Goal: Find specific page/section: Find specific page/section

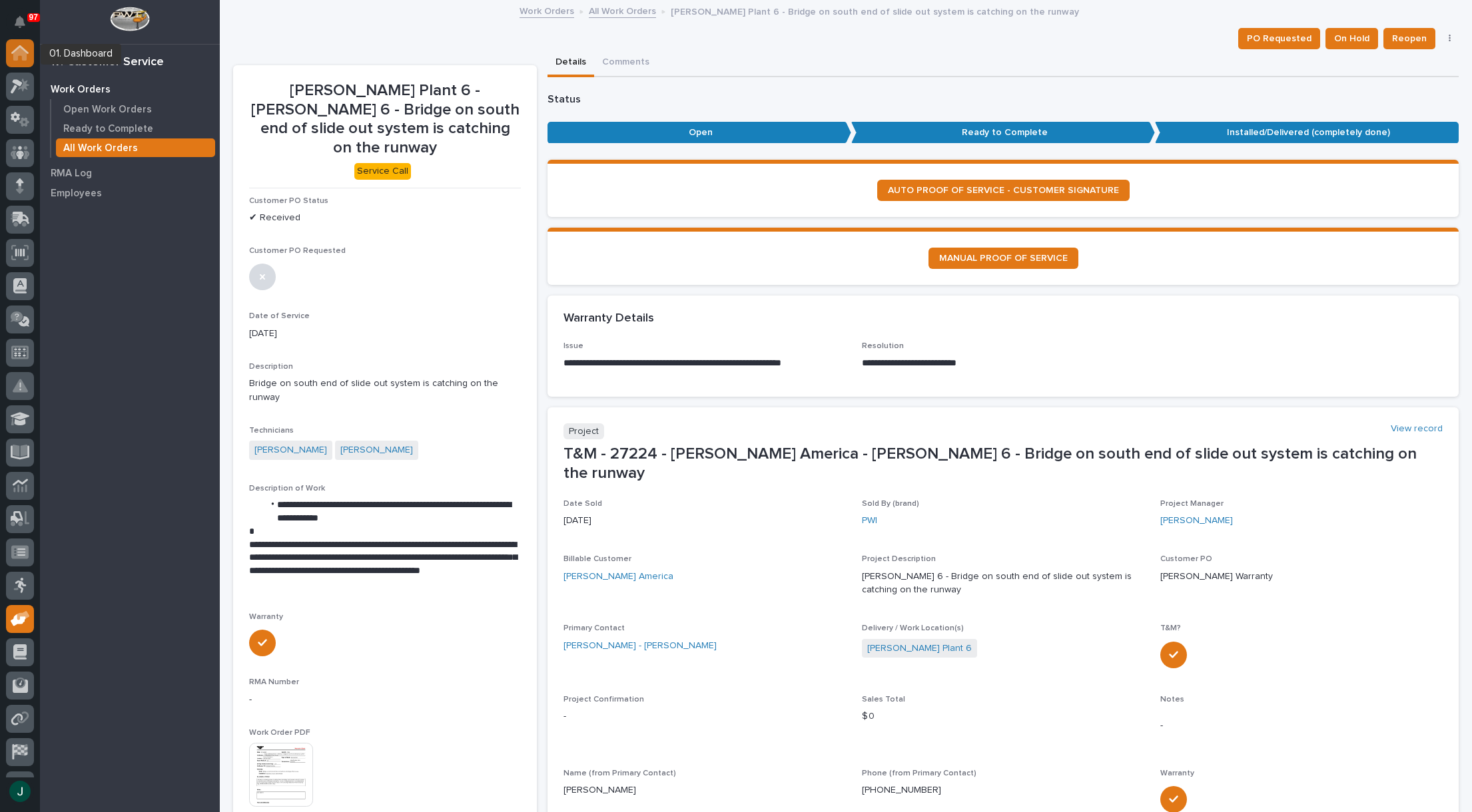
click at [19, 62] on div at bounding box center [20, 54] width 28 height 28
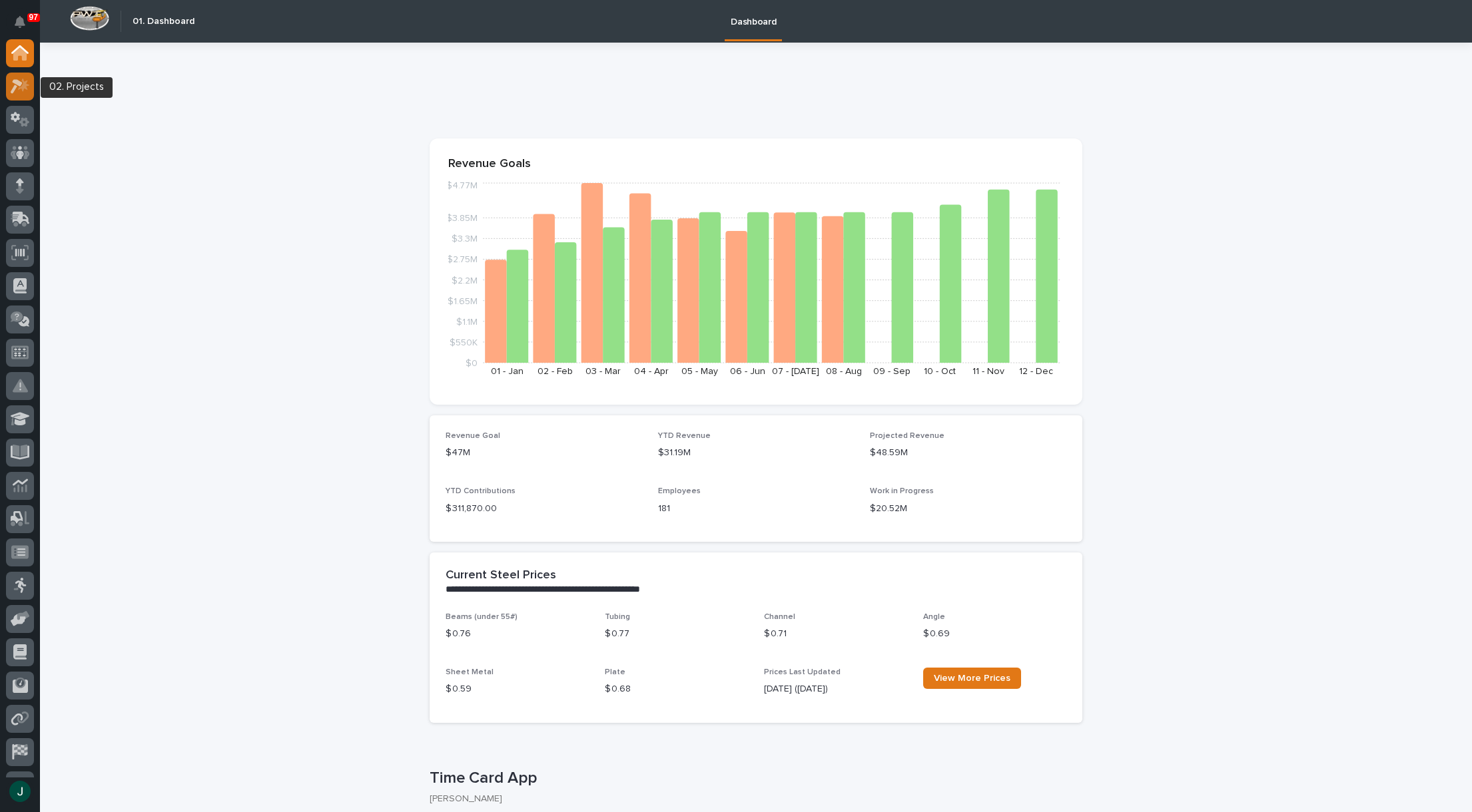
click at [28, 94] on div at bounding box center [20, 86] width 28 height 28
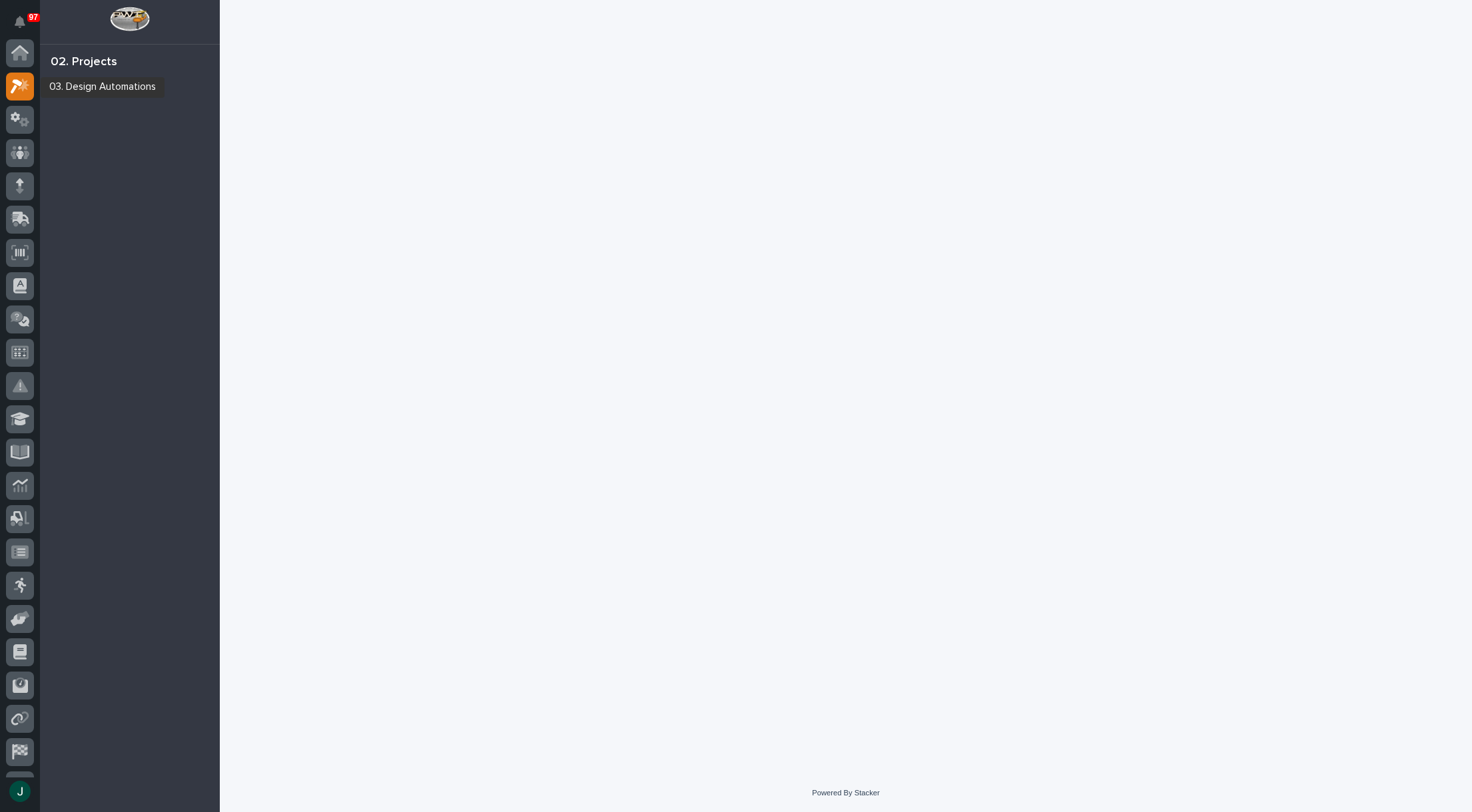
scroll to position [34, 0]
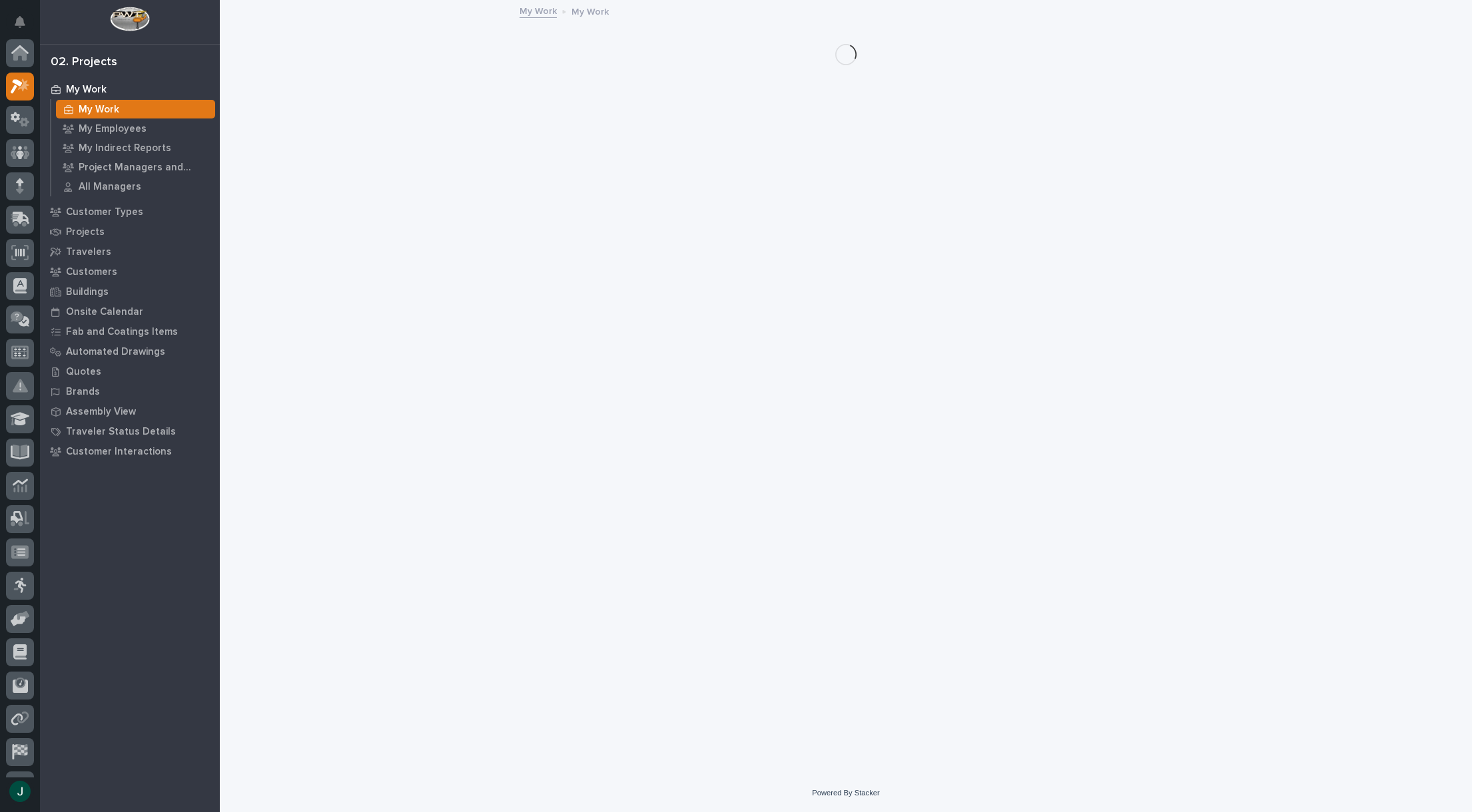
scroll to position [34, 0]
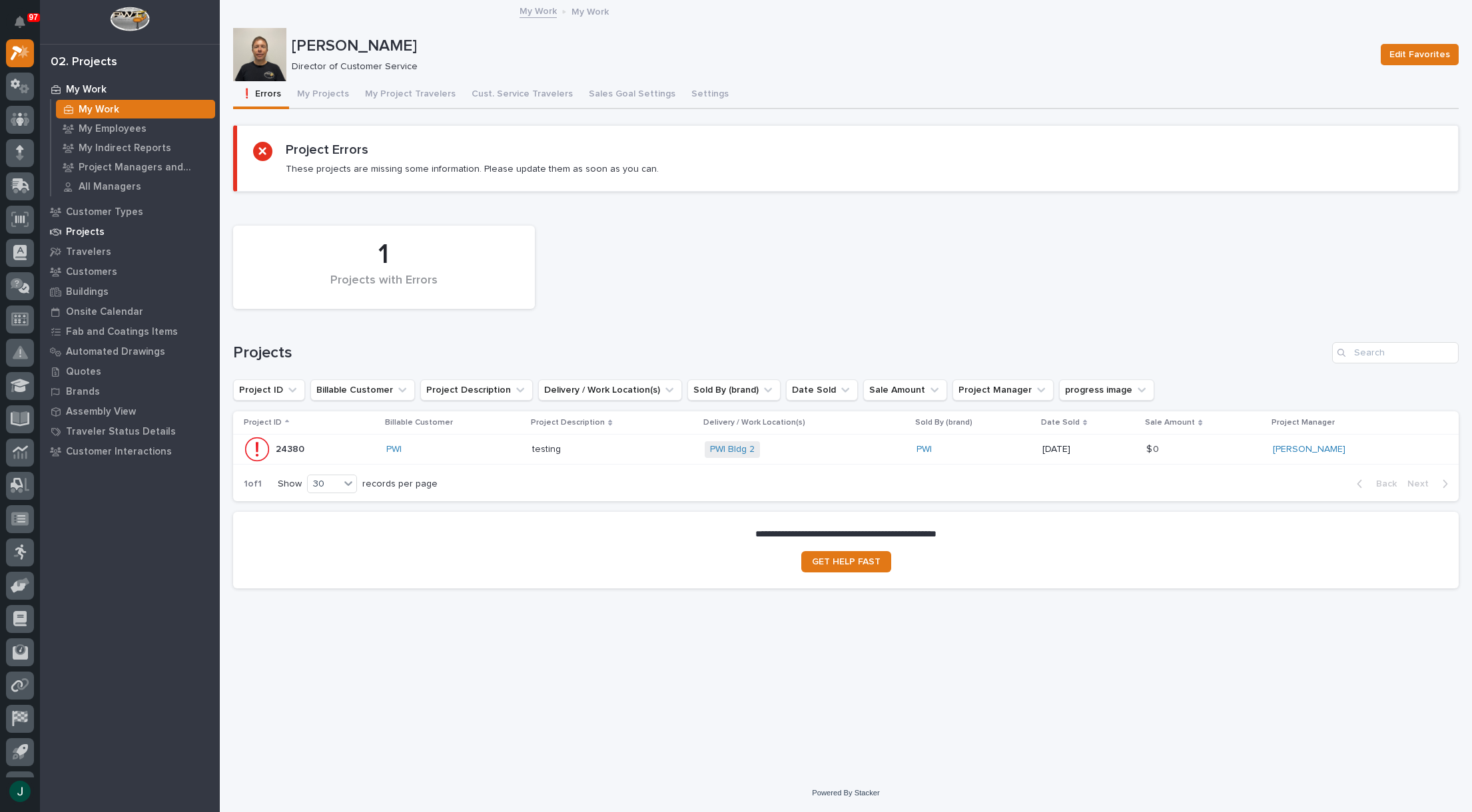
click at [85, 234] on p "Projects" at bounding box center [85, 232] width 39 height 12
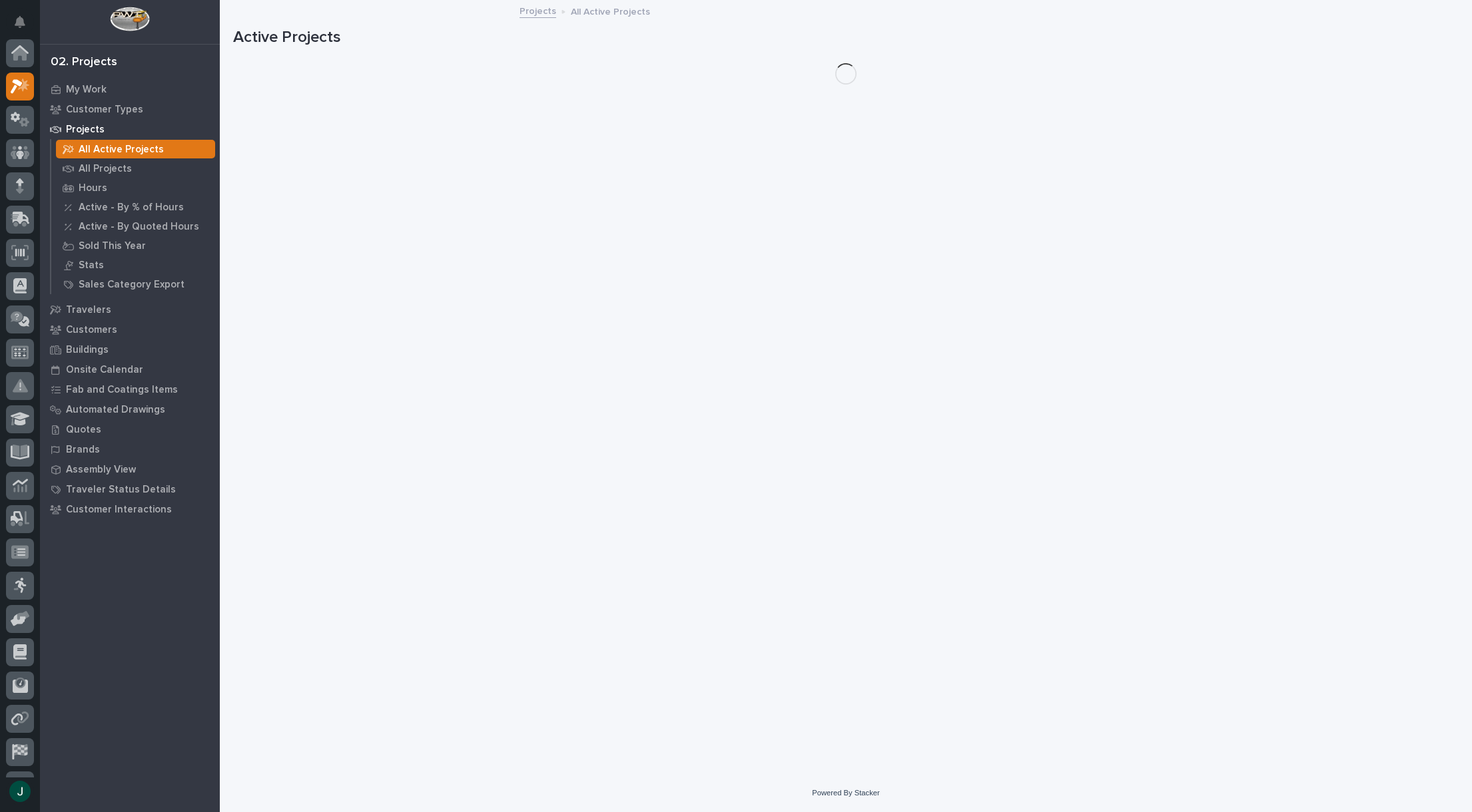
scroll to position [34, 0]
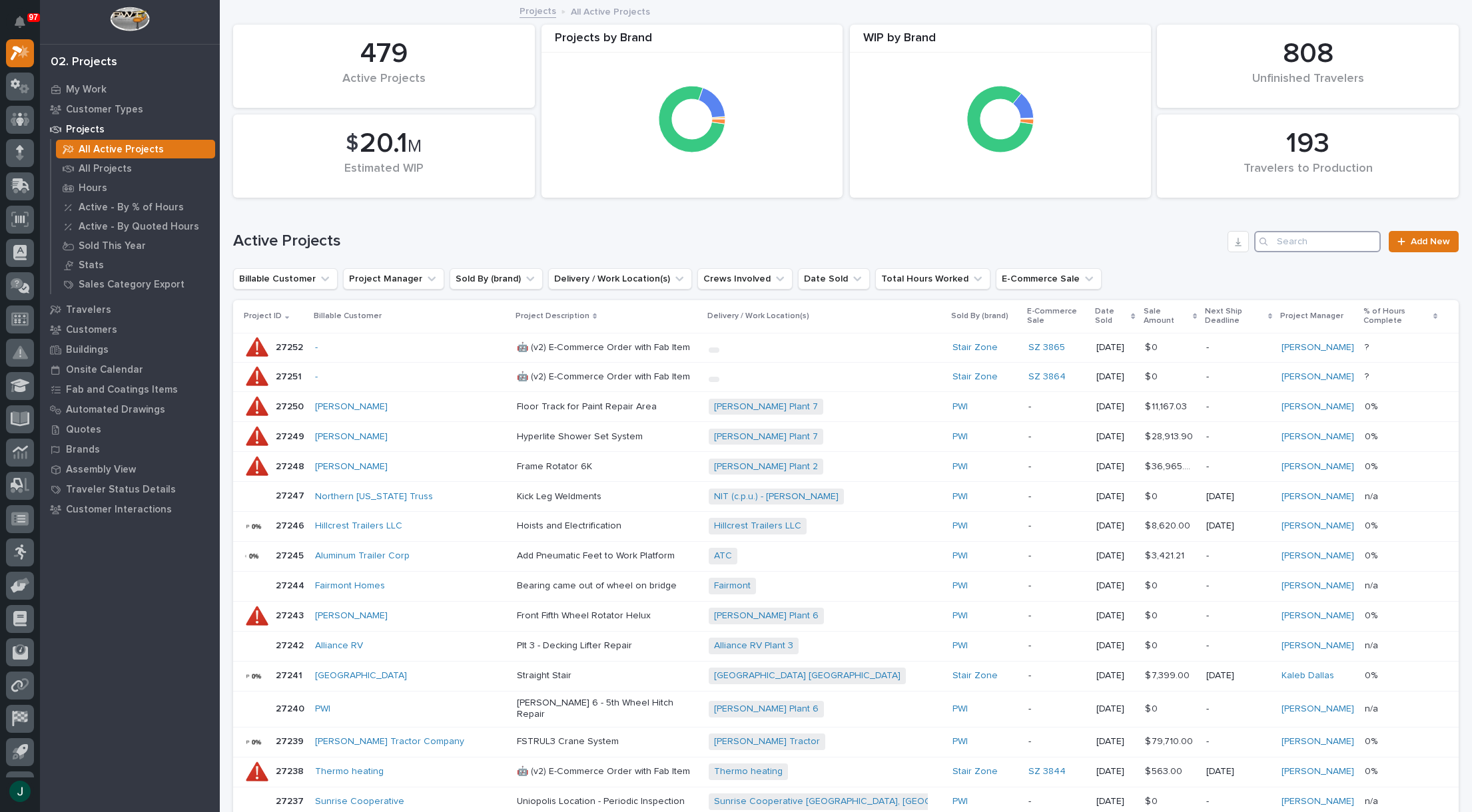
click at [1330, 243] on input "Search" at bounding box center [1317, 242] width 127 height 22
click at [520, 12] on link "Projects" at bounding box center [538, 10] width 36 height 16
click at [1273, 247] on input "Search" at bounding box center [1317, 242] width 127 height 22
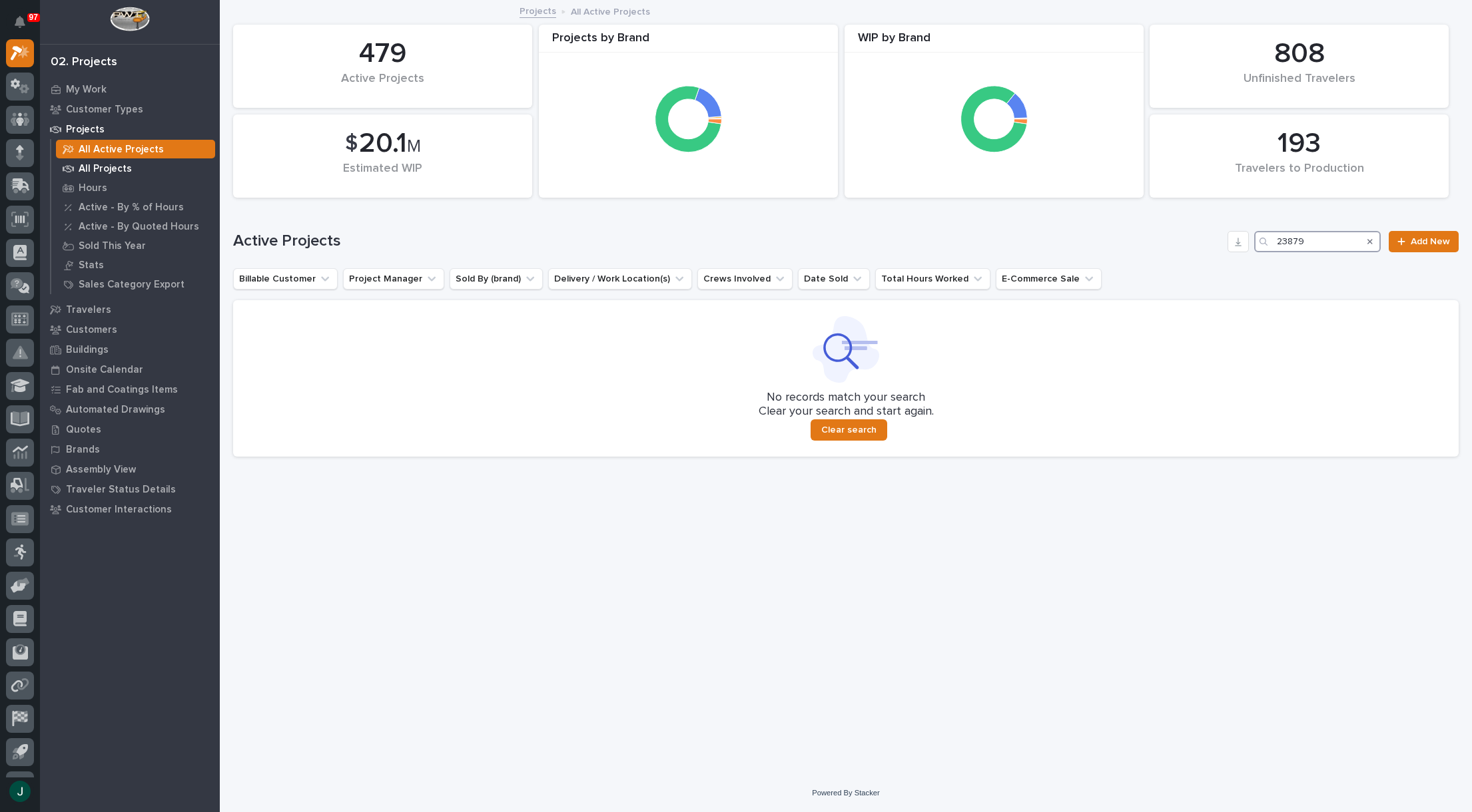
type input "23879"
click at [102, 163] on p "All Projects" at bounding box center [105, 169] width 54 height 12
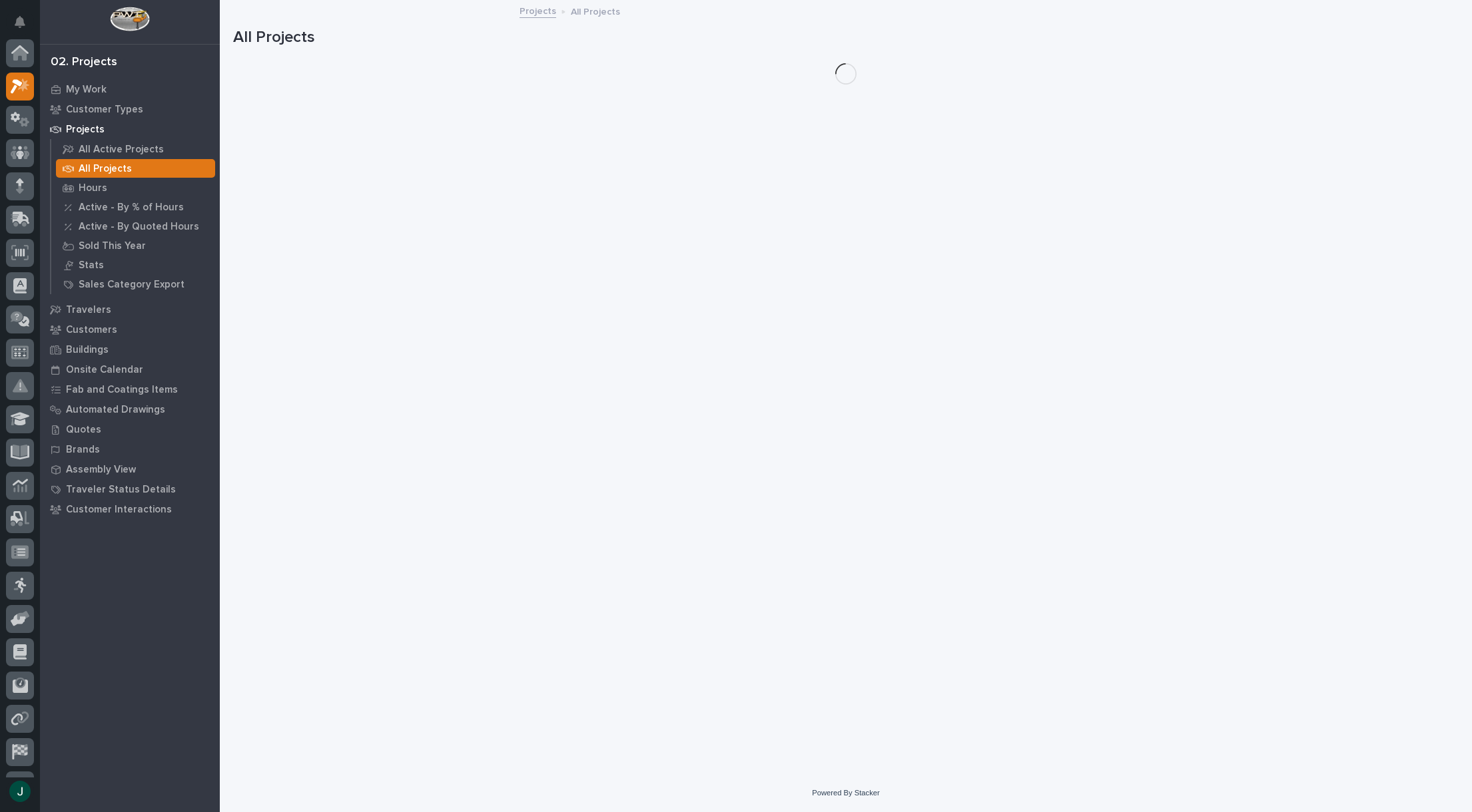
scroll to position [34, 0]
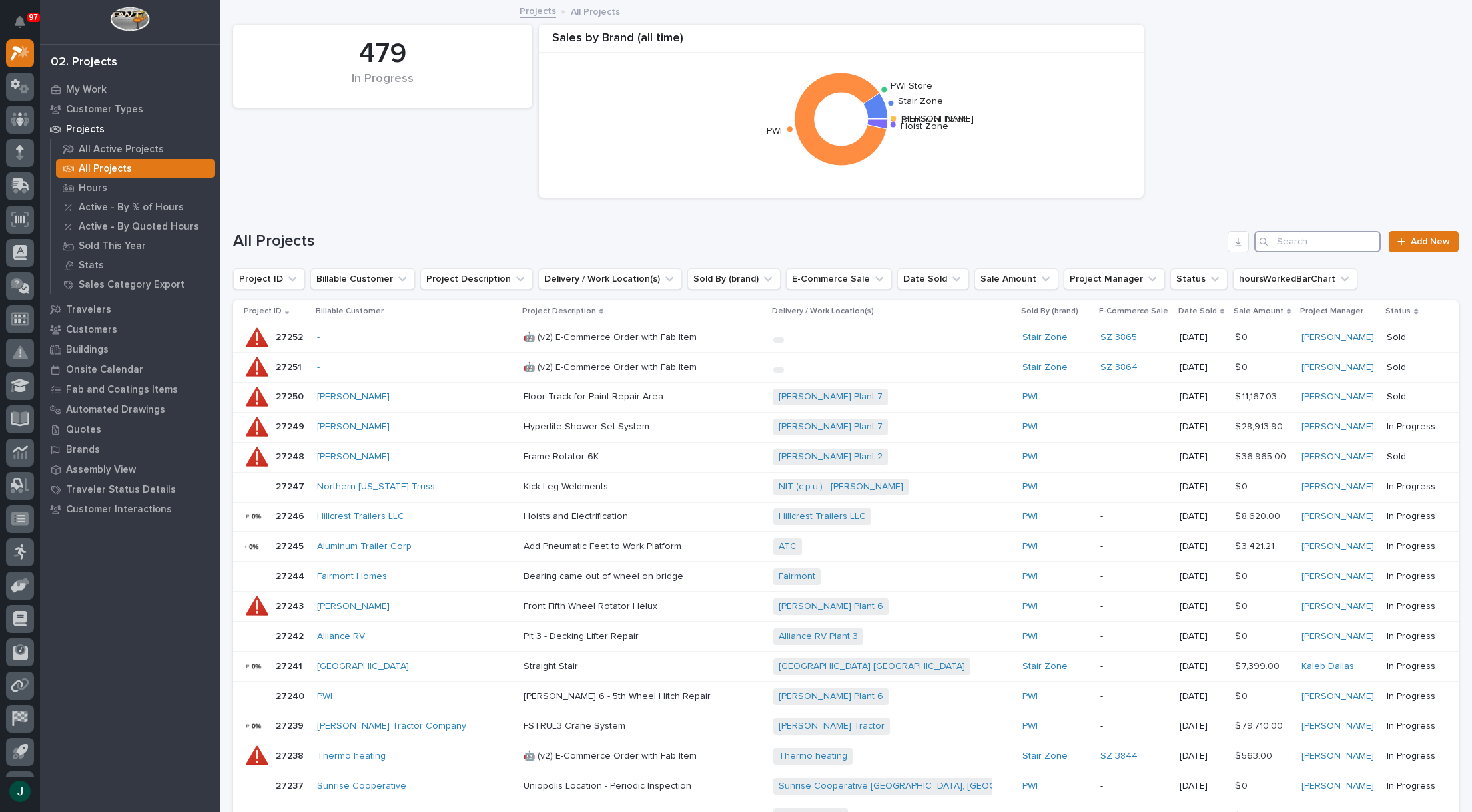
click at [1303, 243] on input "Search" at bounding box center [1317, 242] width 127 height 22
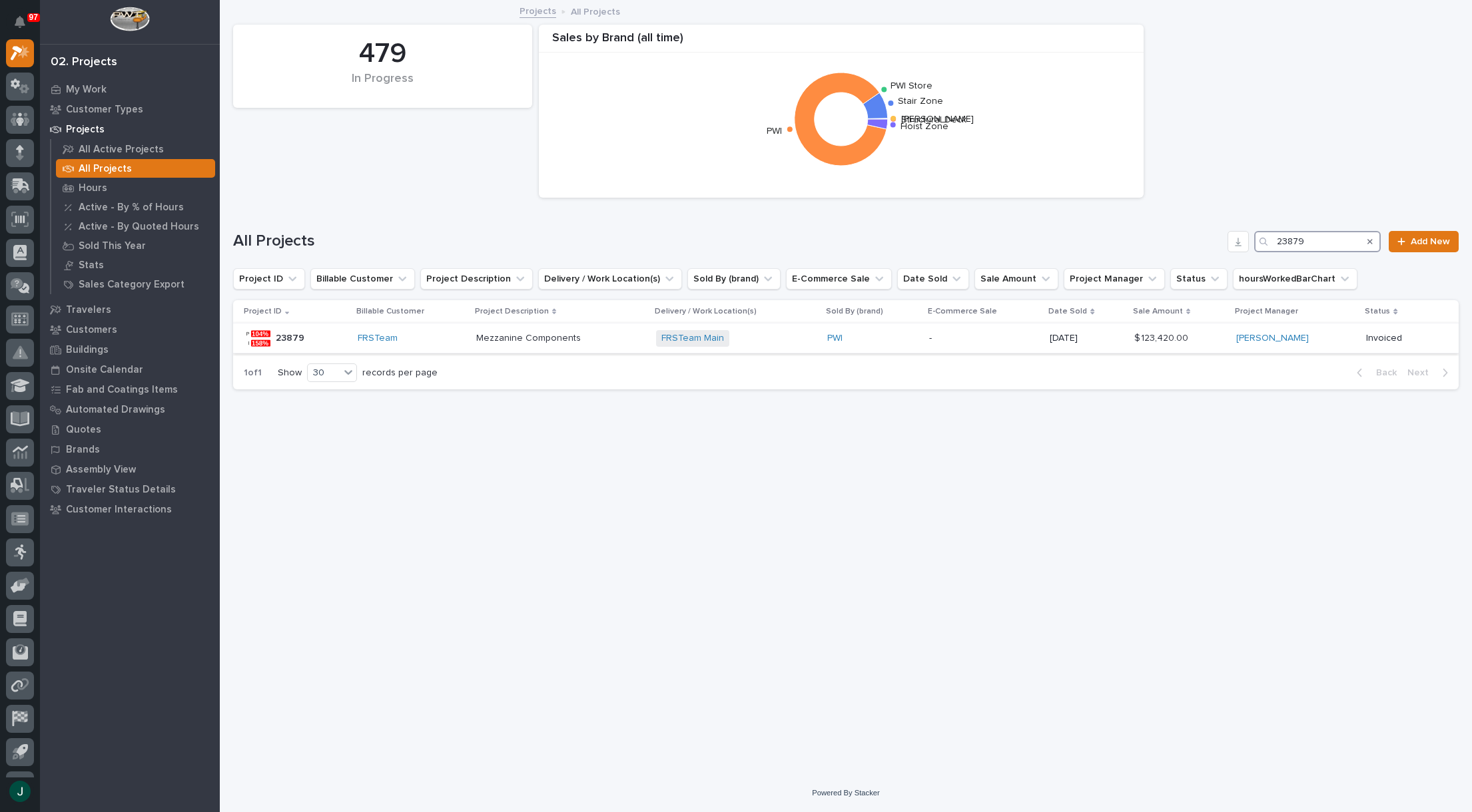
type input "23879"
click at [515, 337] on p "Mezzanine Components" at bounding box center [530, 337] width 107 height 14
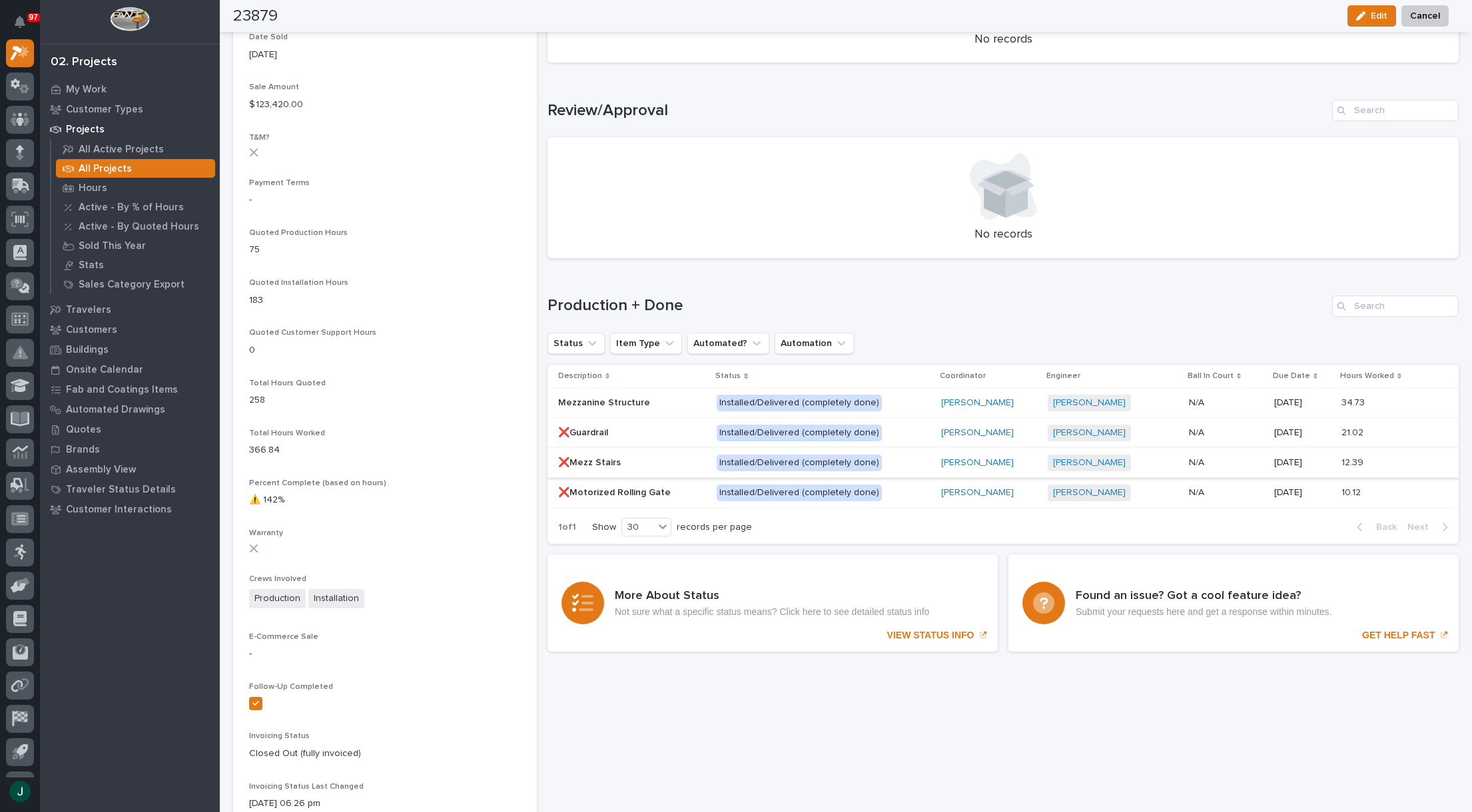
scroll to position [709, 0]
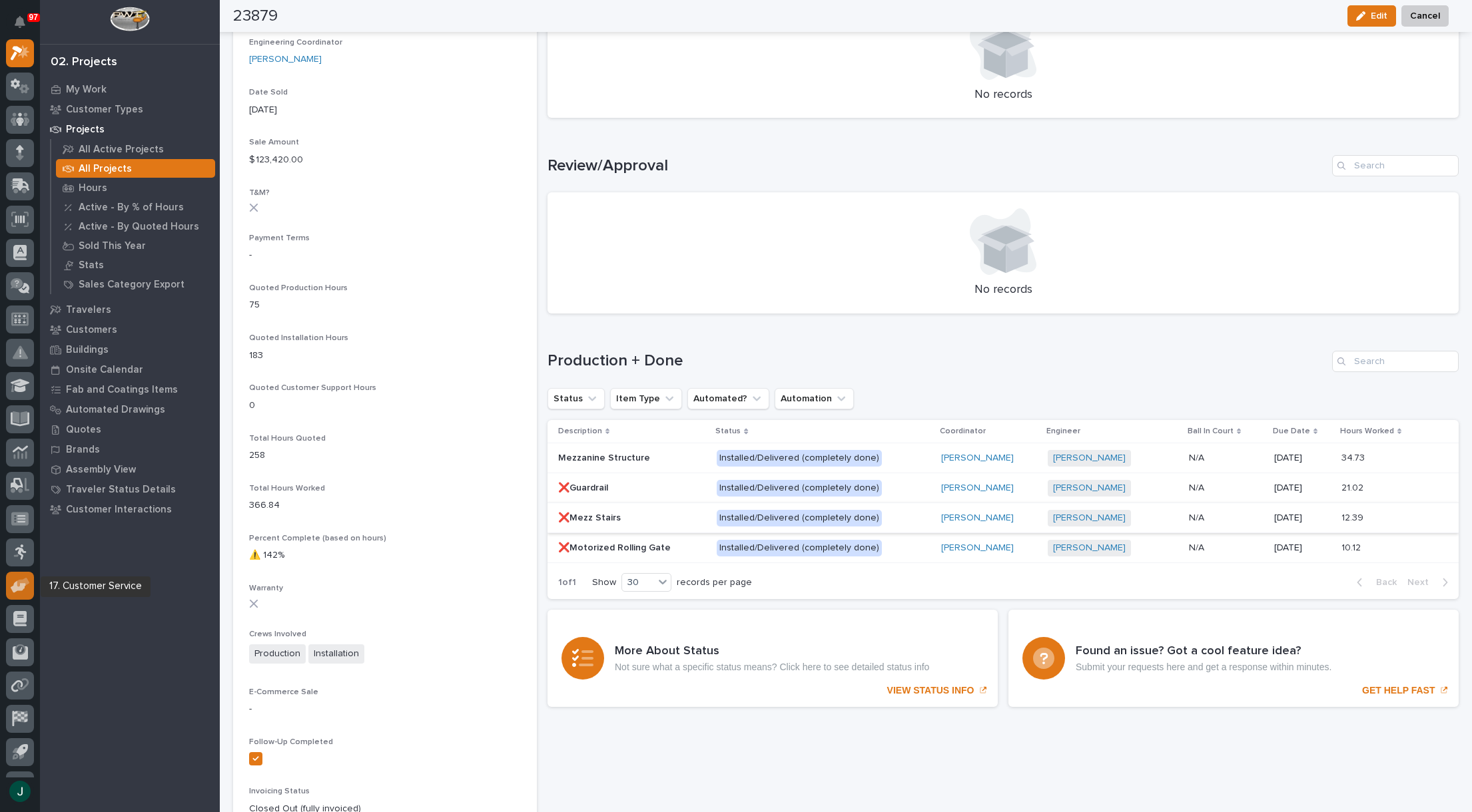
click at [22, 586] on icon at bounding box center [18, 587] width 16 height 13
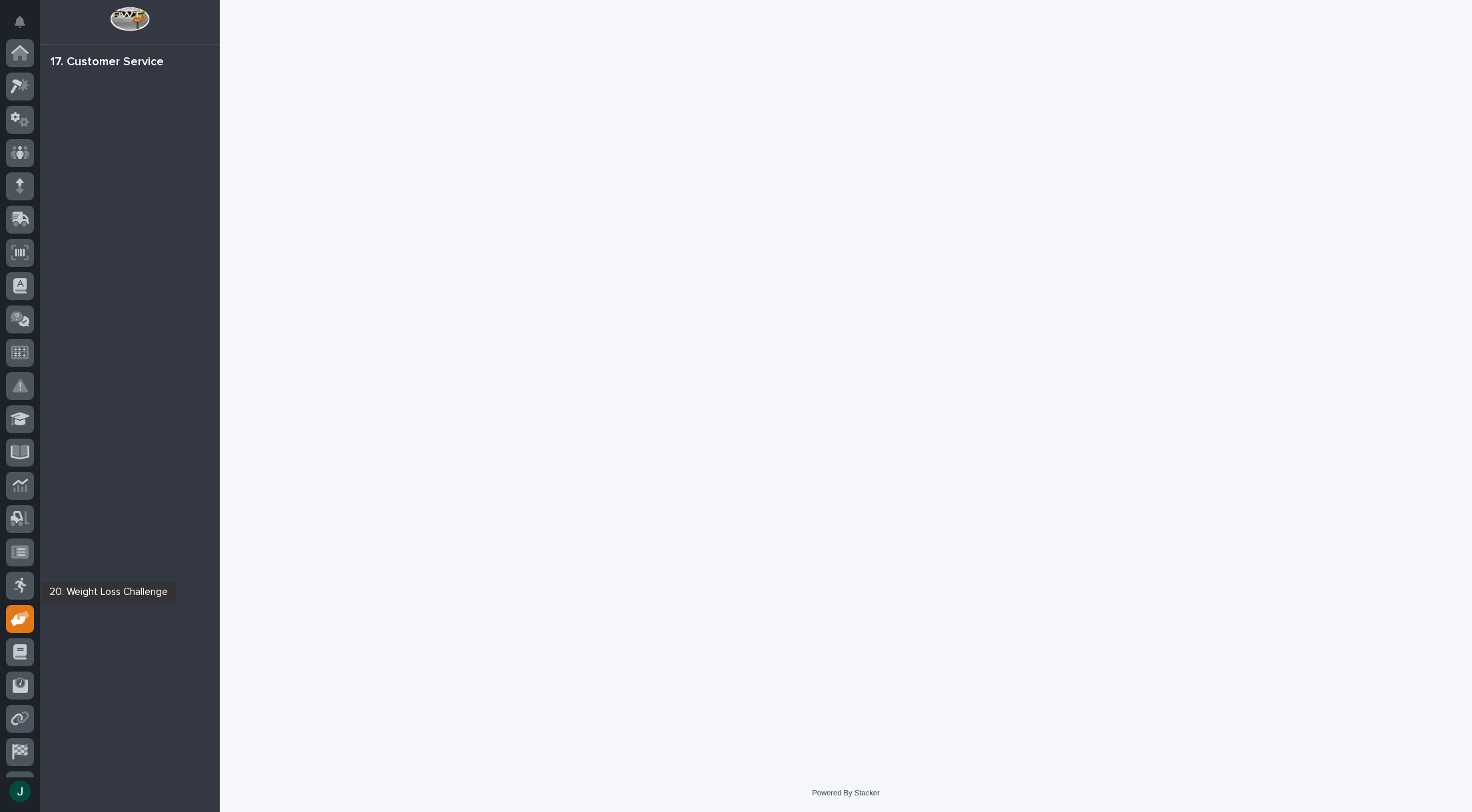
scroll to position [94, 0]
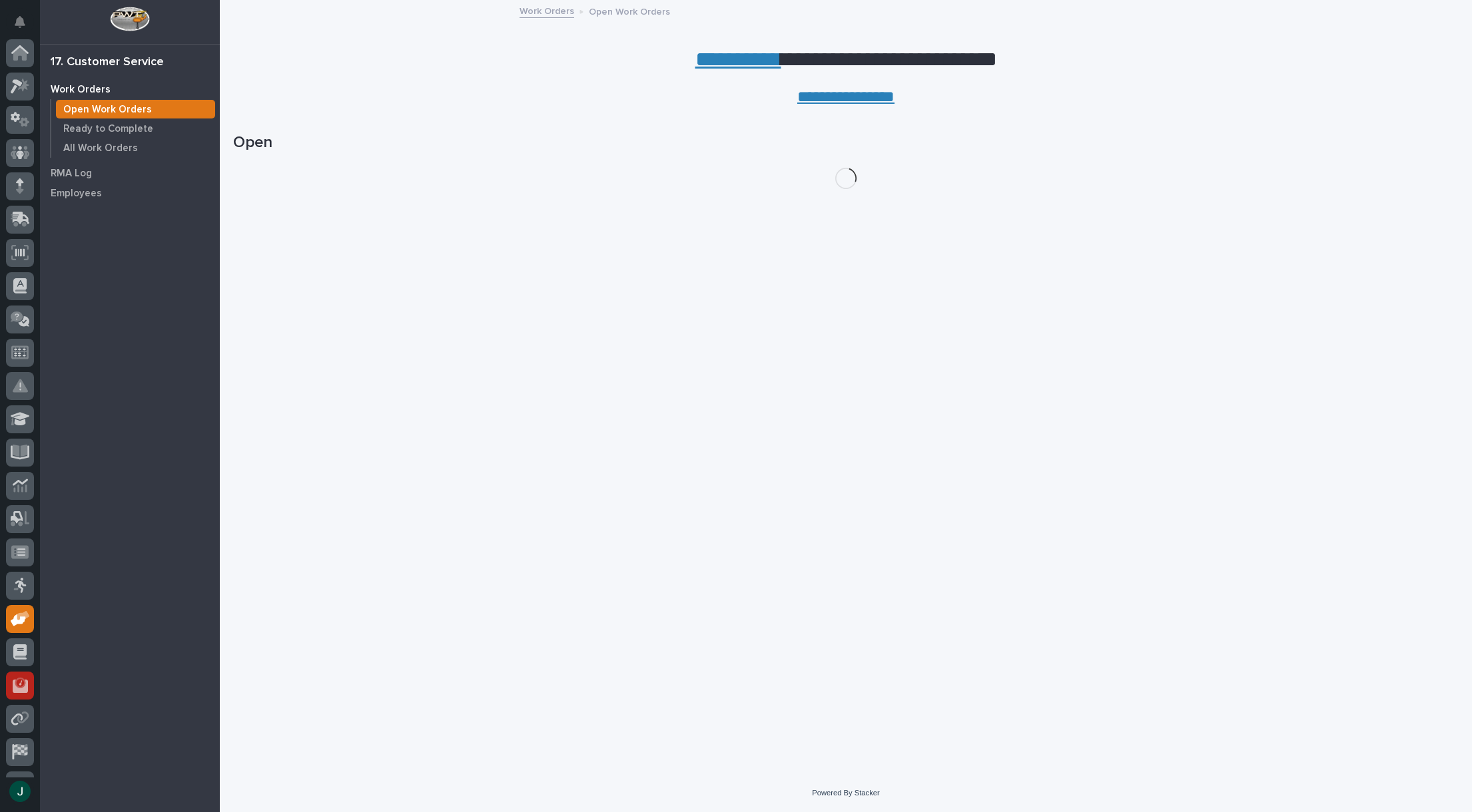
scroll to position [94, 0]
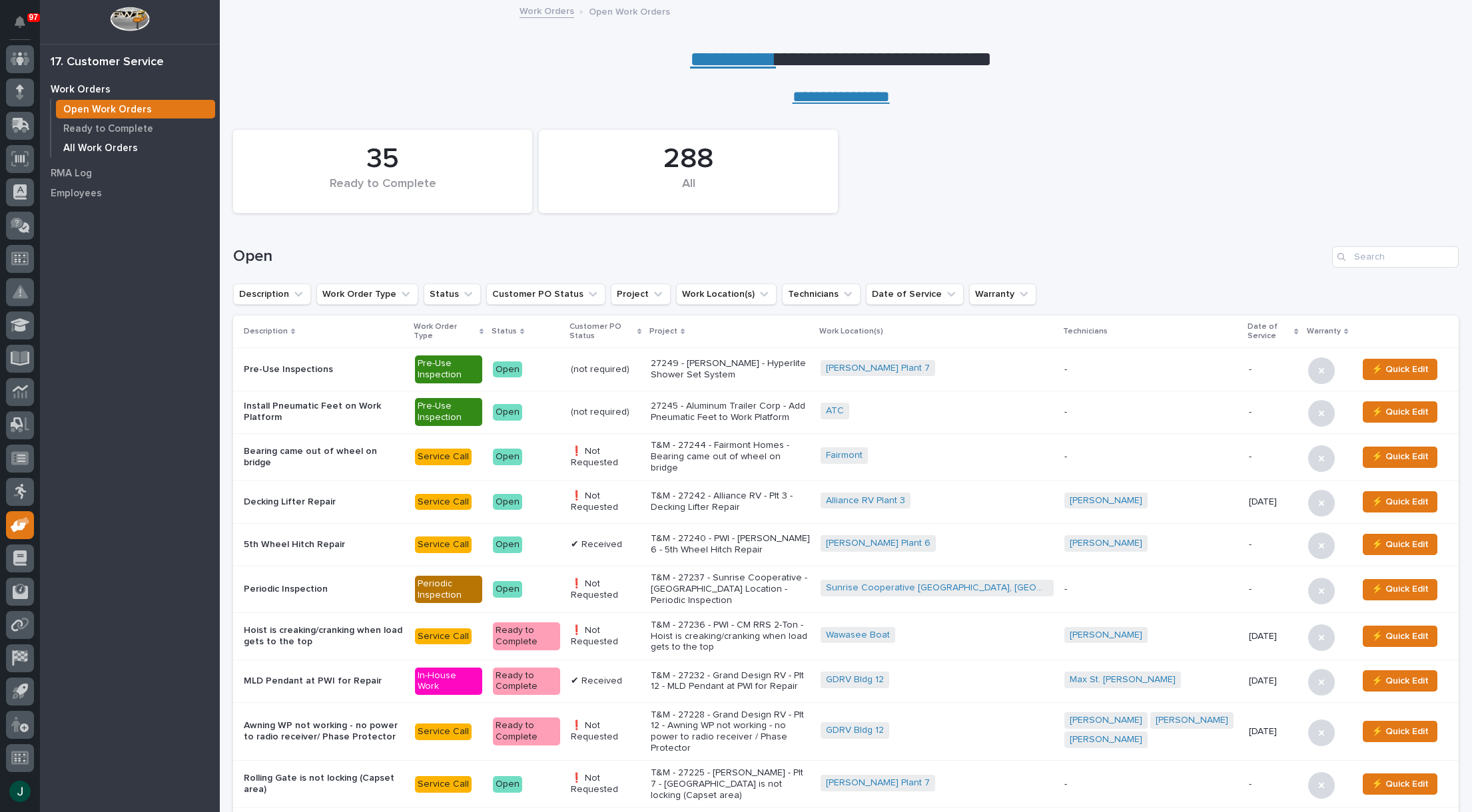
click at [120, 148] on p "All Work Orders" at bounding box center [100, 148] width 74 height 12
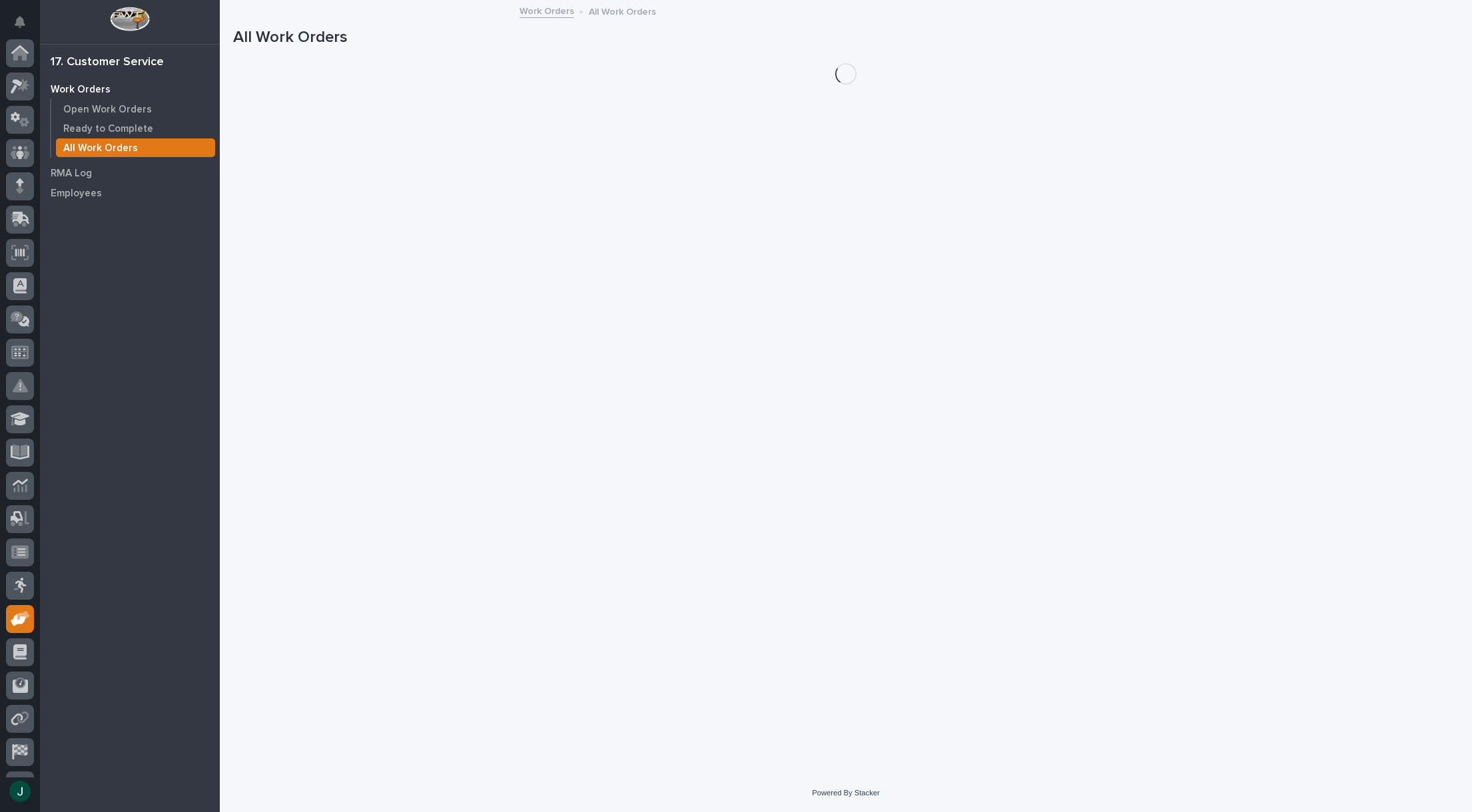
scroll to position [94, 0]
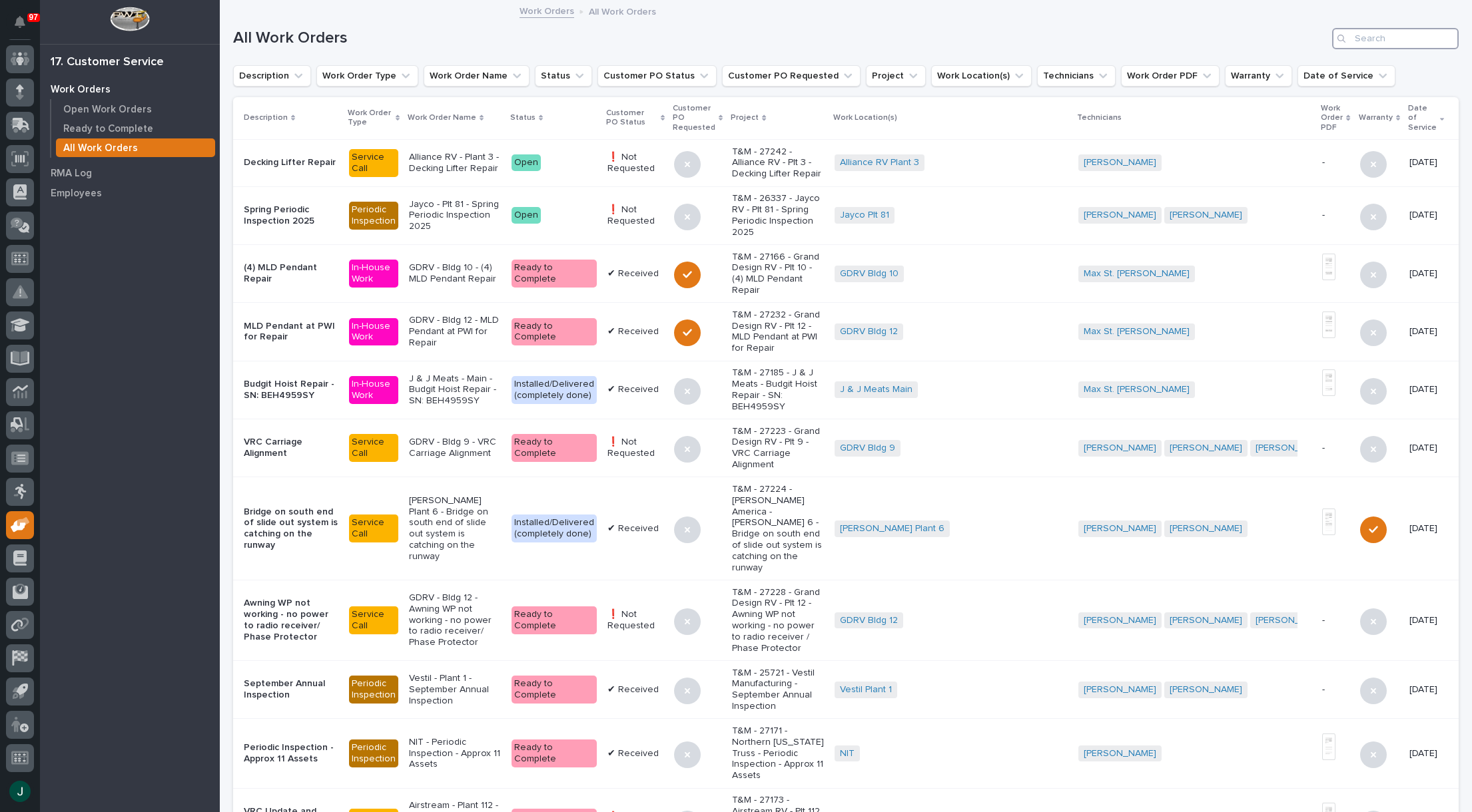
click at [1402, 36] on input "Search" at bounding box center [1395, 38] width 127 height 22
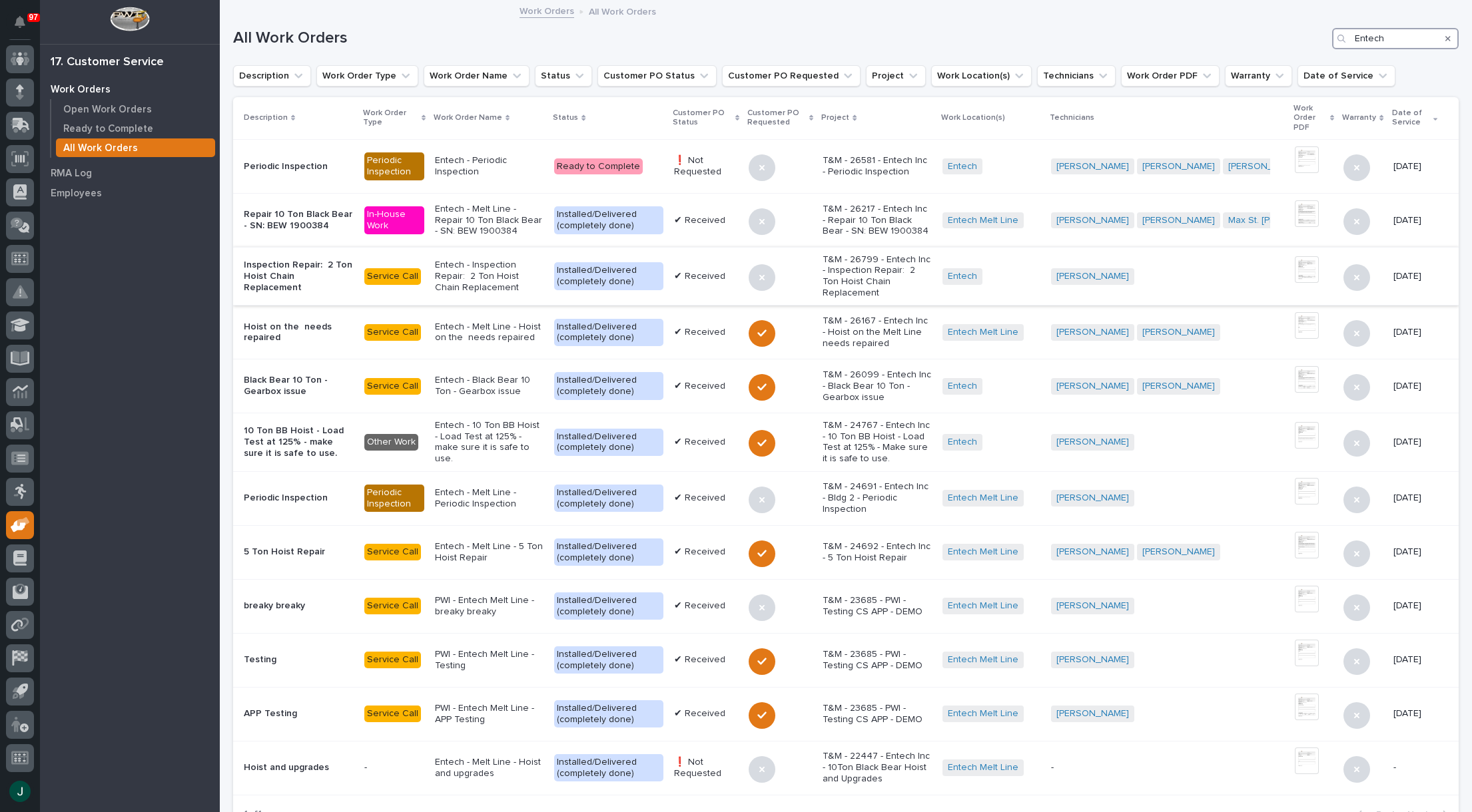
type input "Entech"
click at [862, 281] on p "T&M - 26799 - Entech Inc - Inspection Repair: 2 Ton Hoist Chain Replacement" at bounding box center [877, 277] width 109 height 45
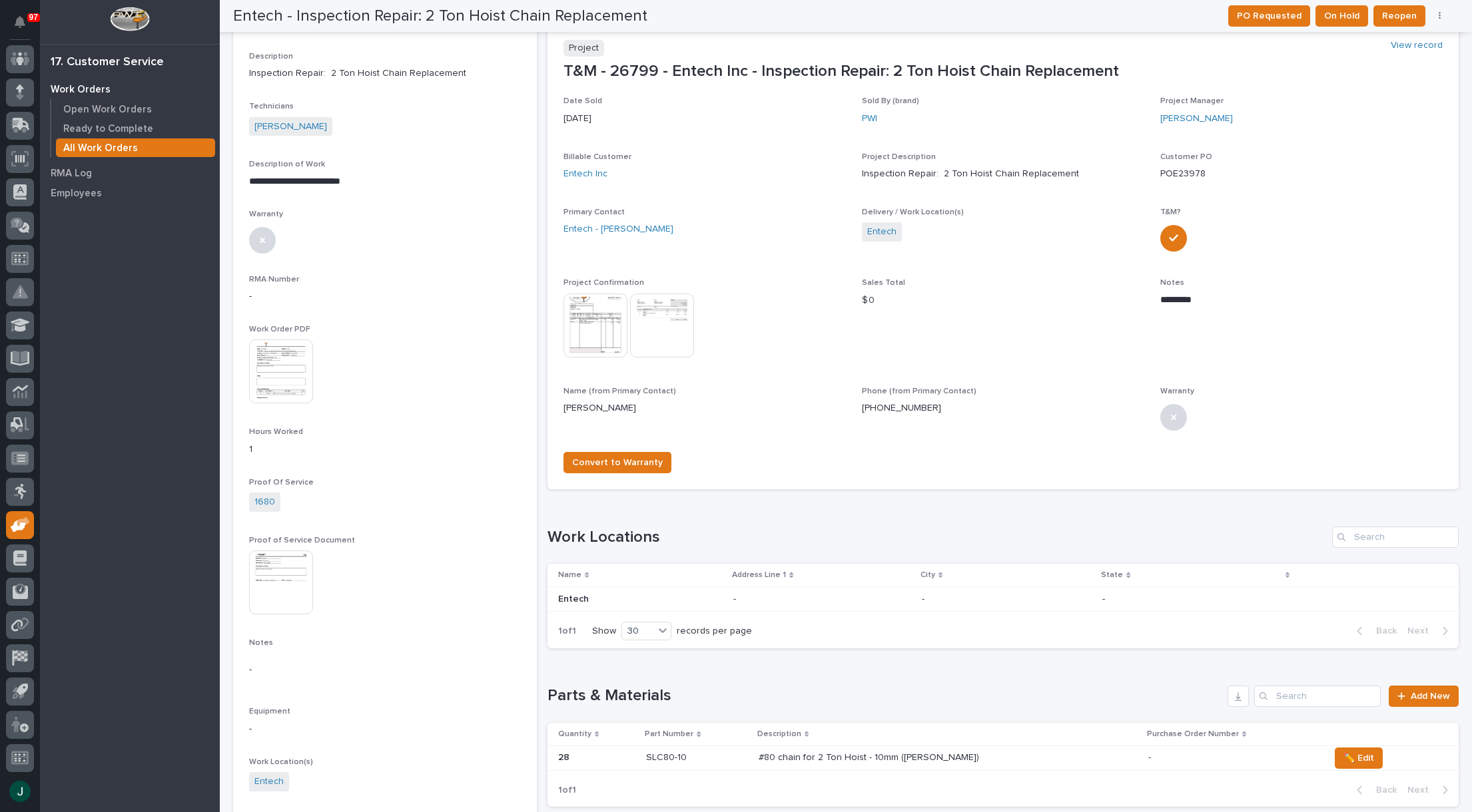
scroll to position [267, 0]
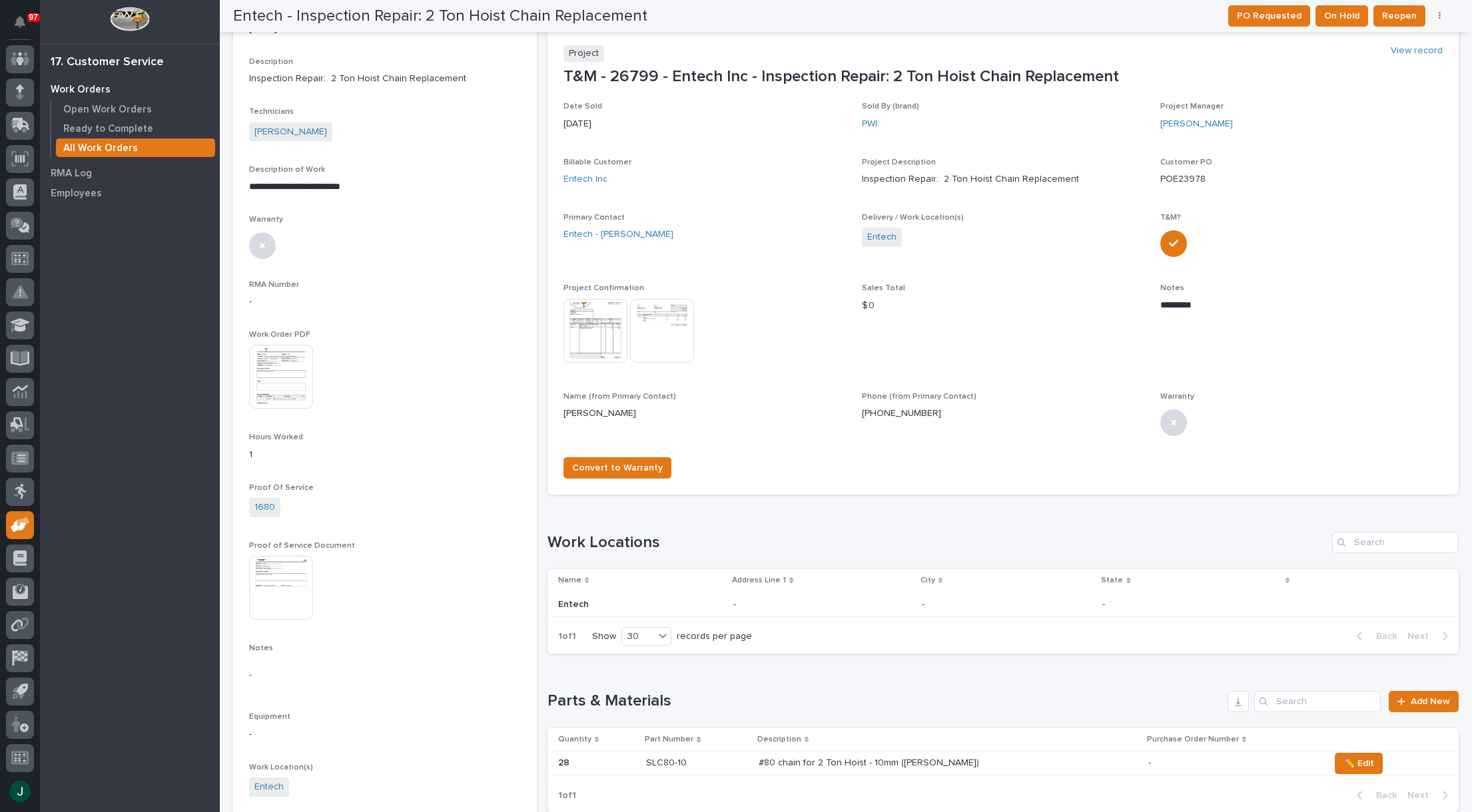
click at [653, 328] on img at bounding box center [662, 330] width 64 height 64
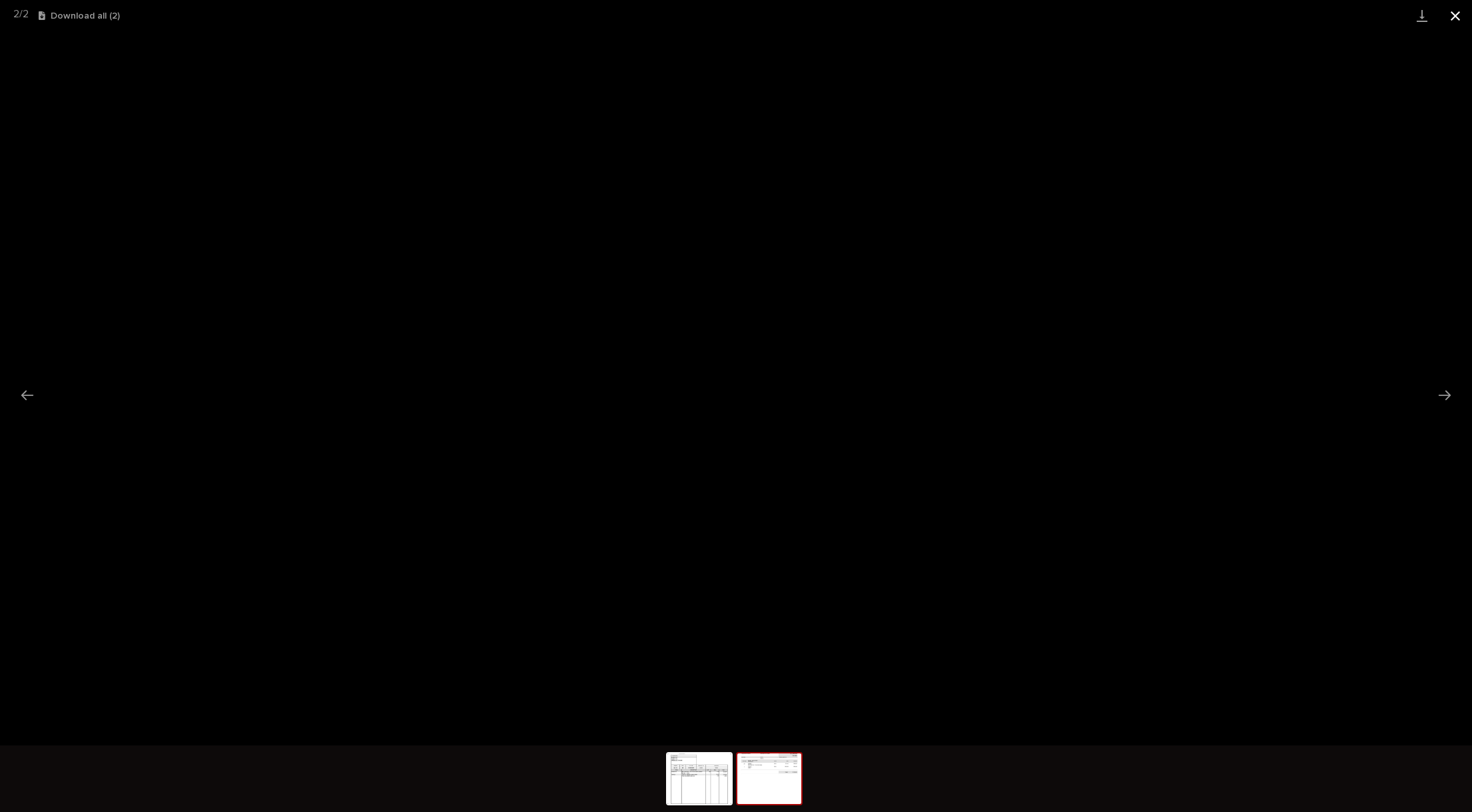
click at [1462, 10] on button "Close gallery" at bounding box center [1456, 16] width 34 height 31
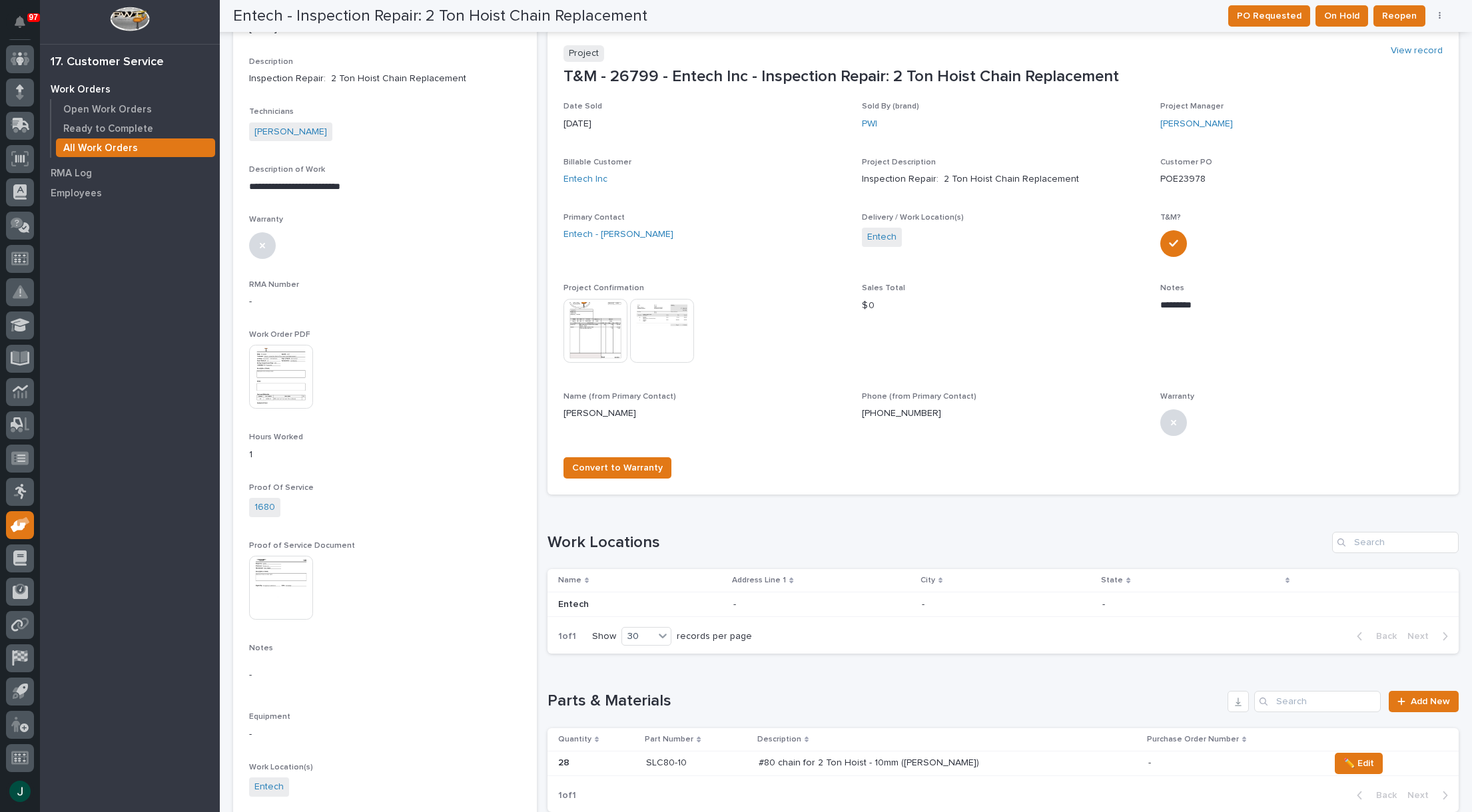
click at [607, 333] on img at bounding box center [596, 330] width 64 height 64
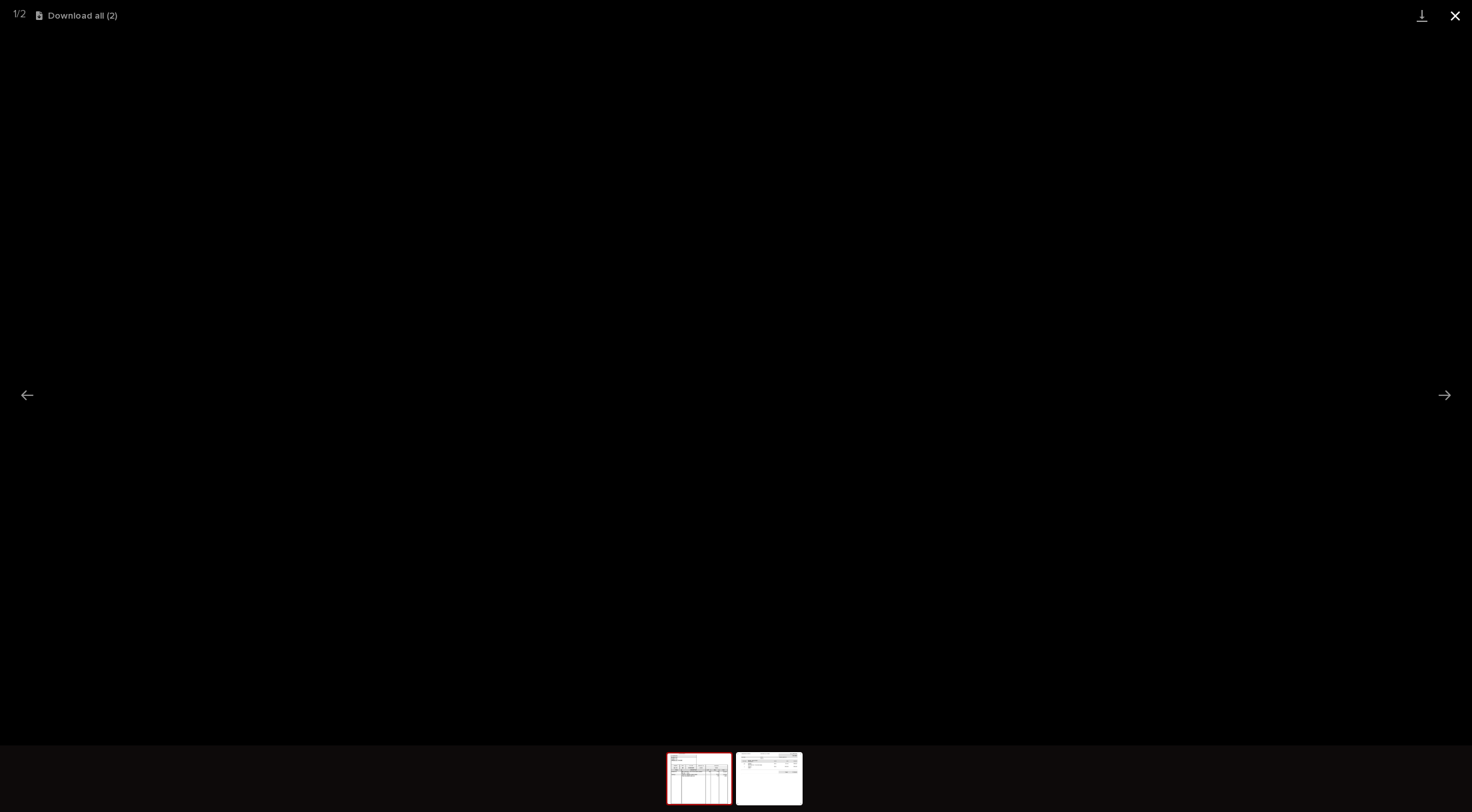
click at [1451, 19] on button "Close gallery" at bounding box center [1456, 16] width 34 height 31
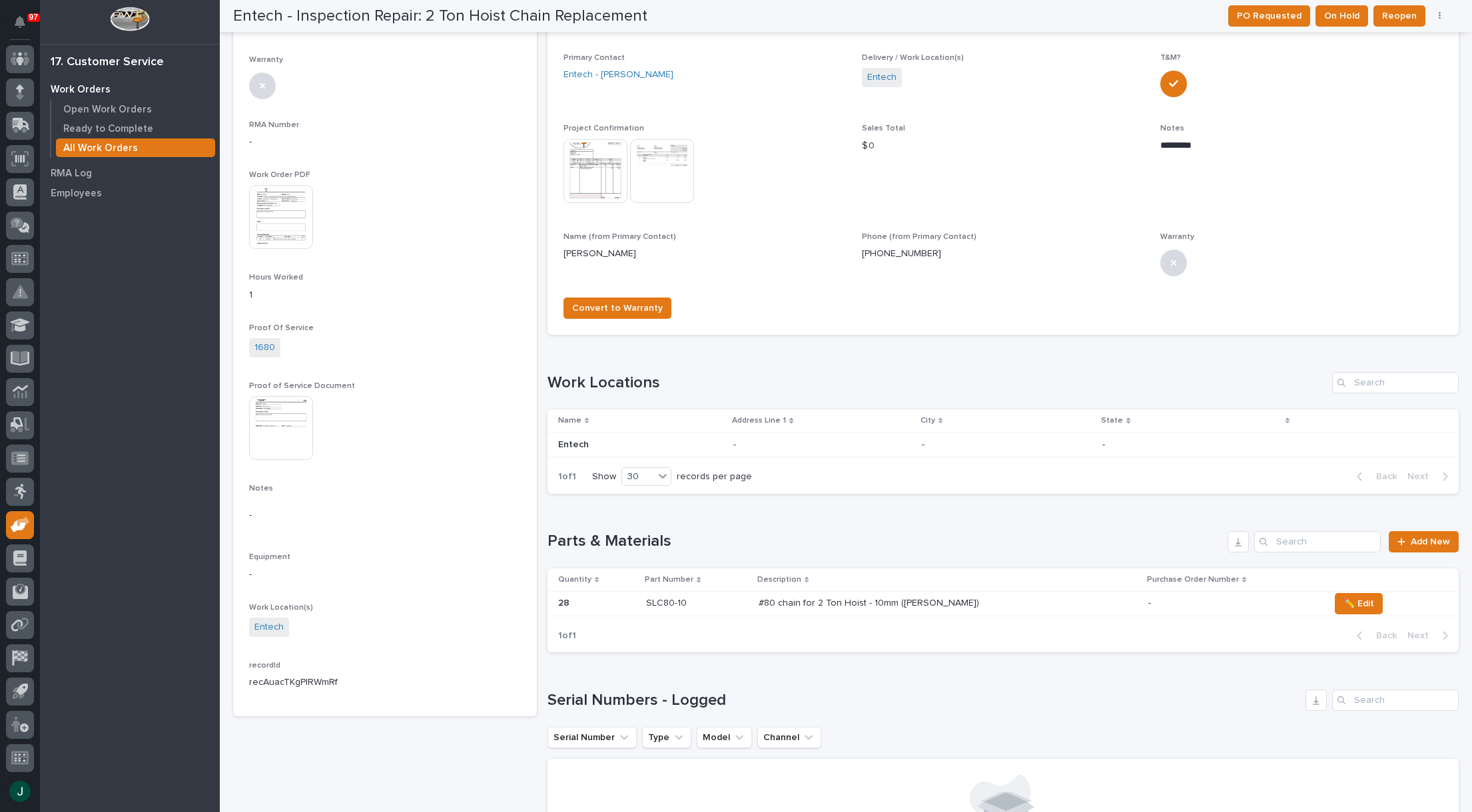
scroll to position [532, 0]
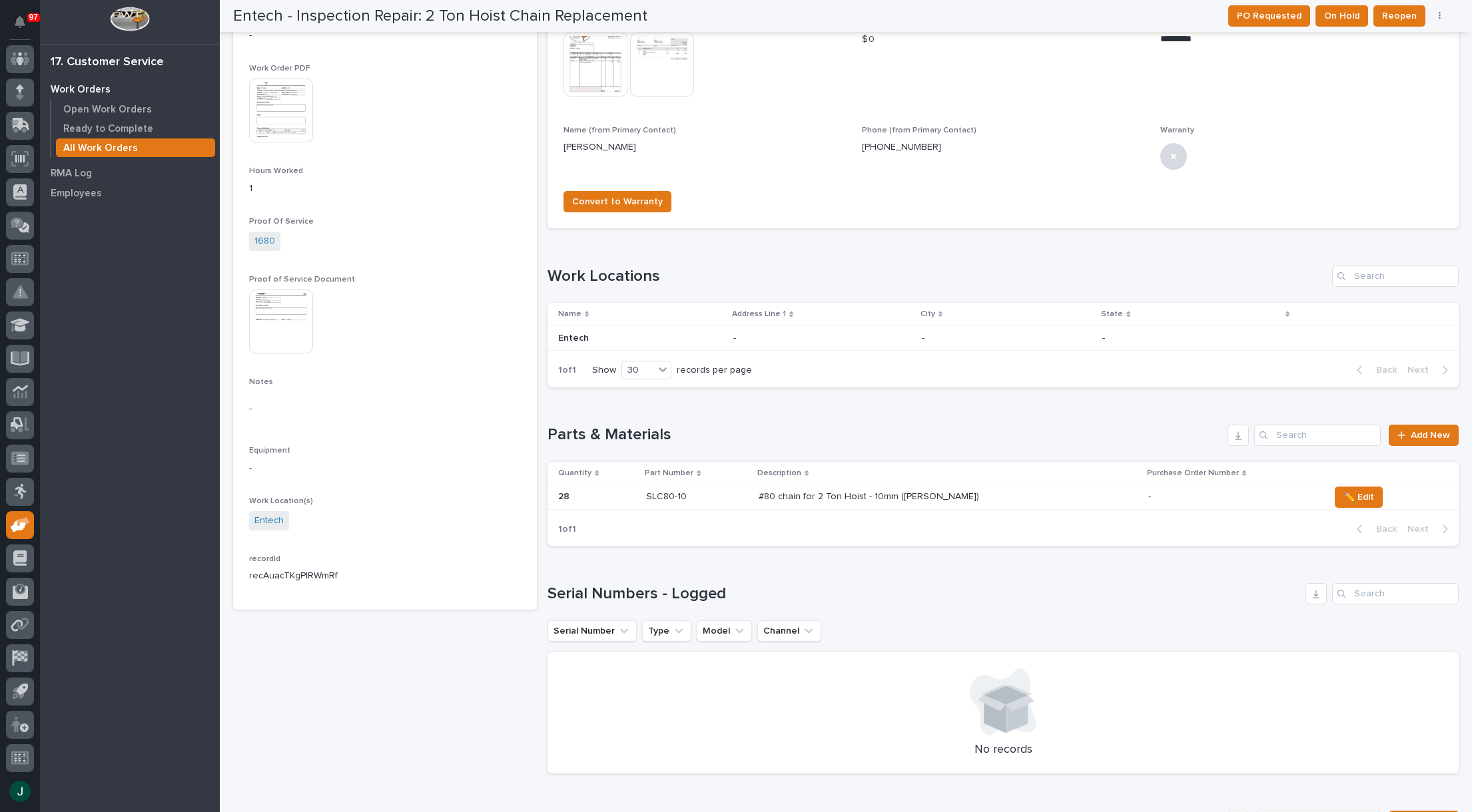
click at [287, 330] on img at bounding box center [281, 322] width 64 height 64
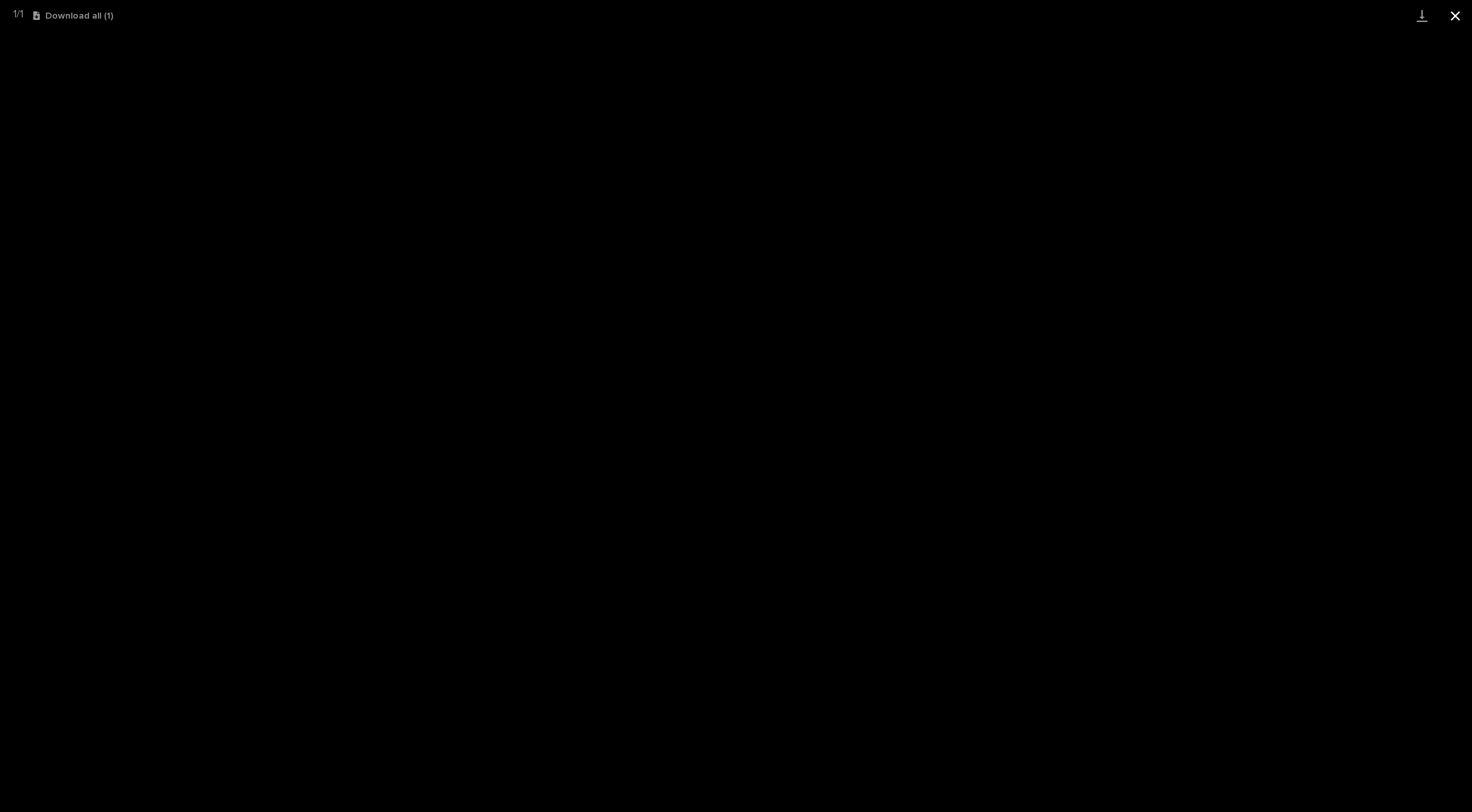
click at [1455, 22] on button "Close gallery" at bounding box center [1456, 16] width 34 height 31
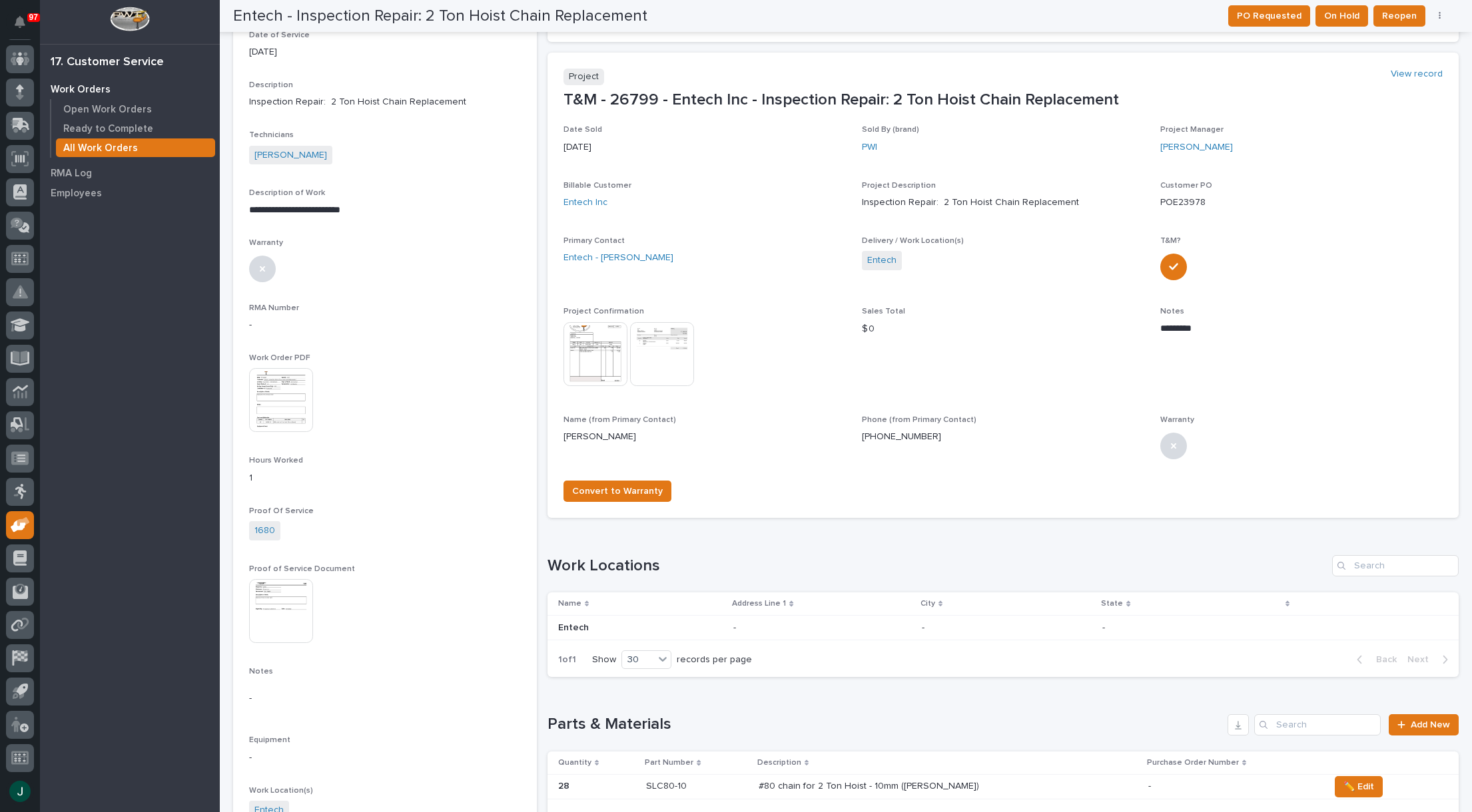
scroll to position [200, 0]
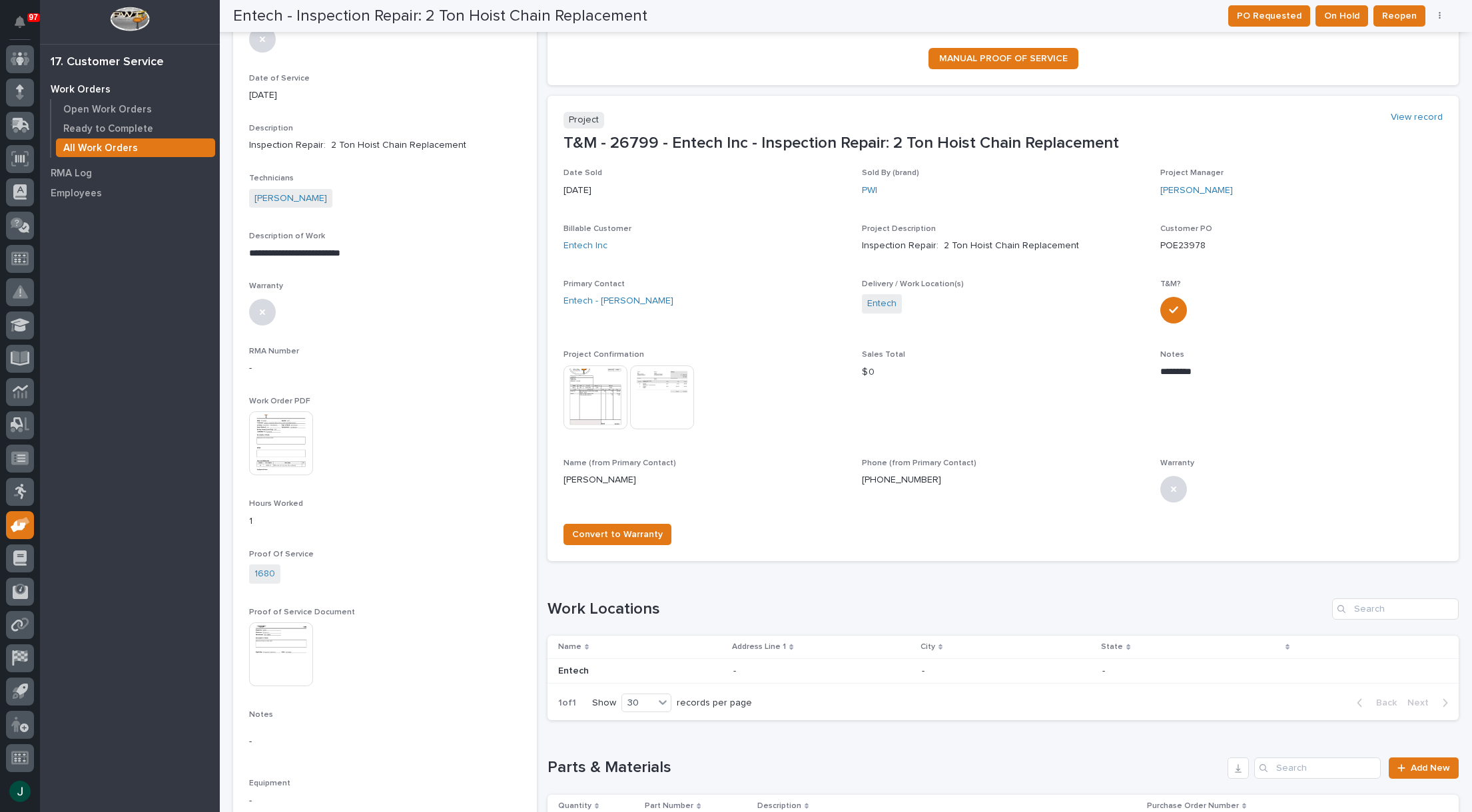
click at [279, 456] on img at bounding box center [281, 444] width 64 height 64
